Goal: Task Accomplishment & Management: Complete application form

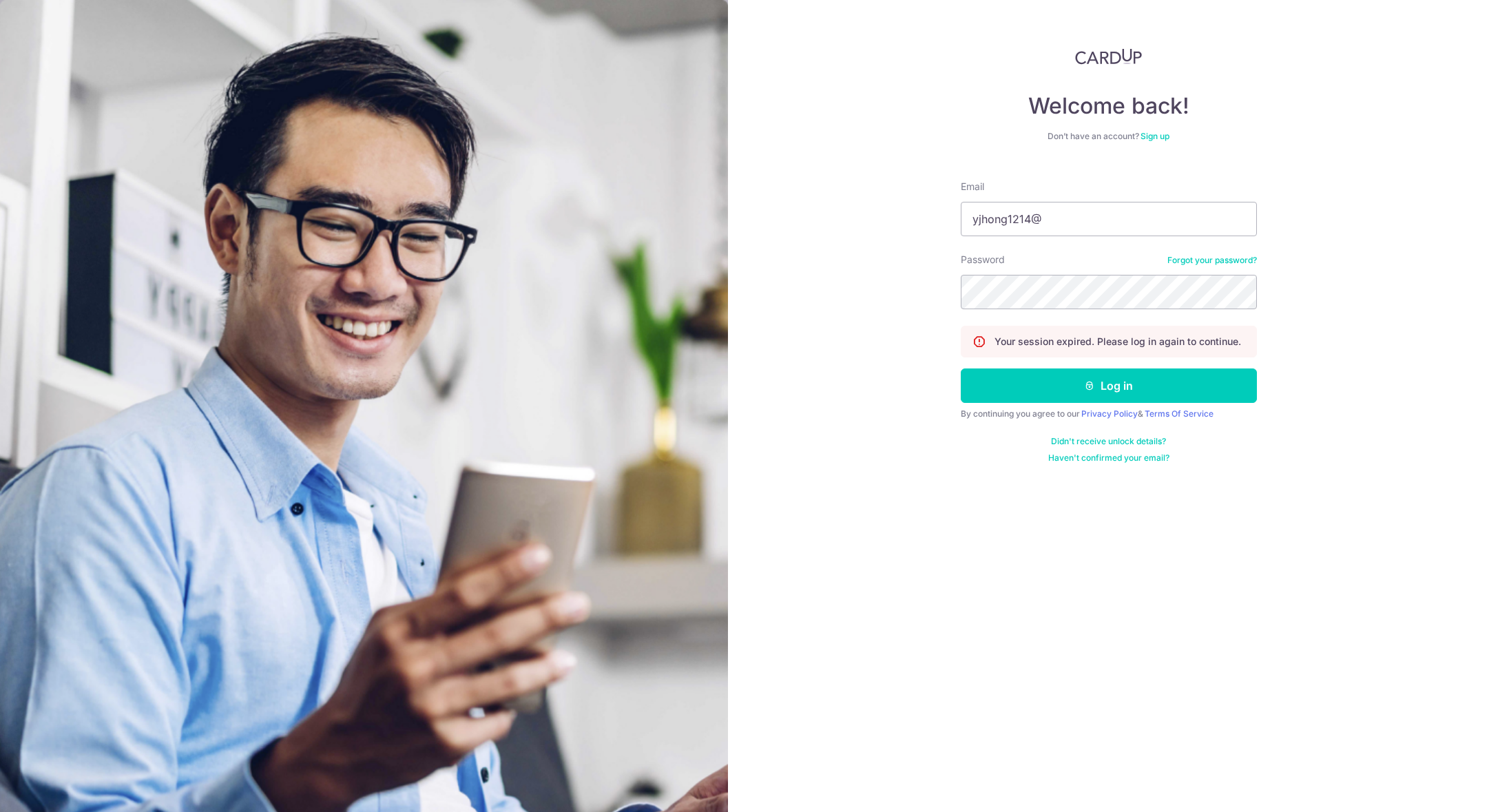
type input "yjhong1214@"
